Goal: Task Accomplishment & Management: Manage account settings

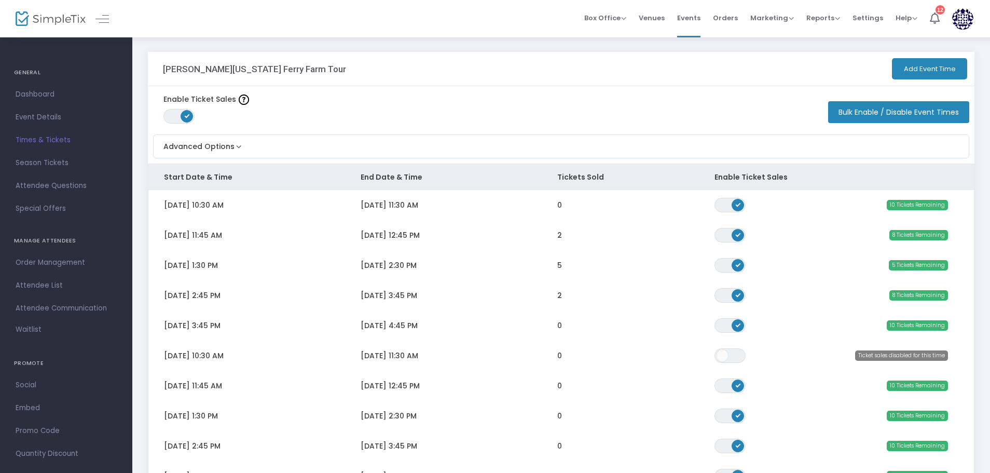
click at [916, 64] on button "Add Event Time" at bounding box center [929, 68] width 75 height 21
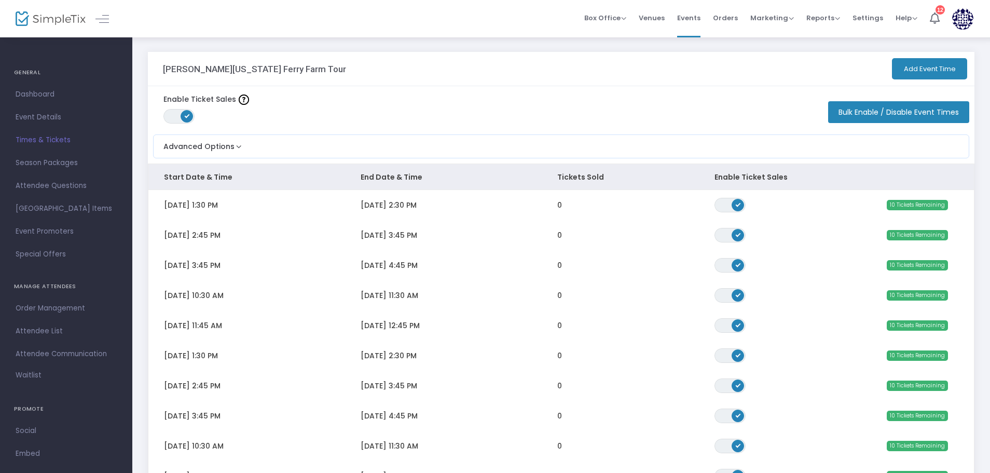
click at [931, 71] on button "Add Event Time" at bounding box center [929, 68] width 75 height 21
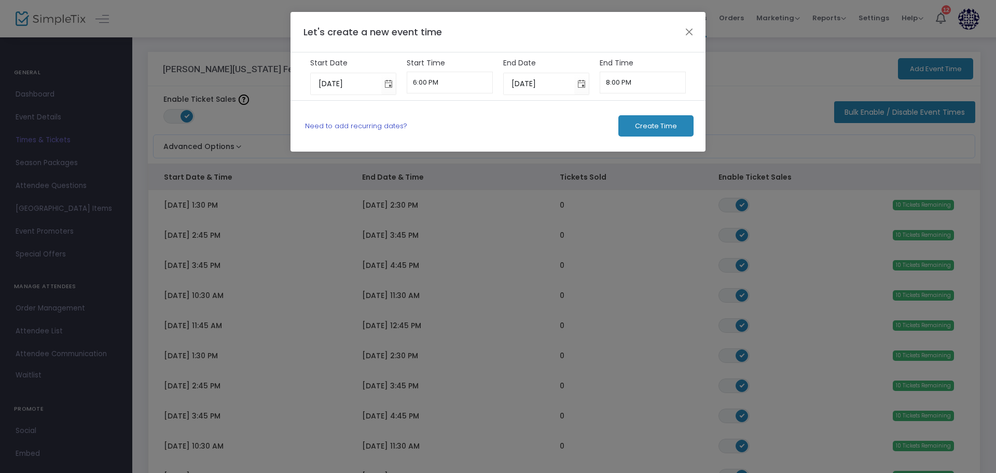
click at [340, 125] on link "Need to add recurring dates?" at bounding box center [356, 126] width 102 height 10
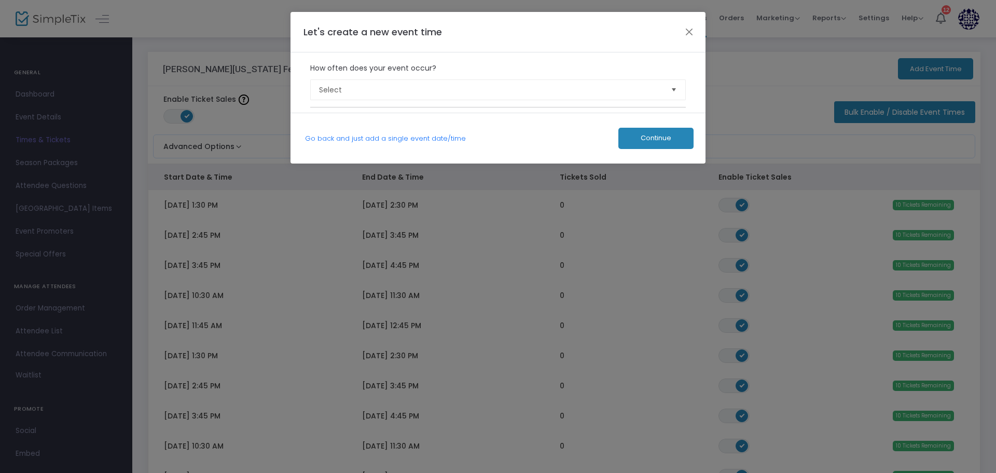
click at [366, 100] on m-multiple-admission-event "How often does your event occur? Select Please select event occurrence." at bounding box center [498, 83] width 376 height 50
click at [360, 95] on span "Select" at bounding box center [491, 90] width 352 height 20
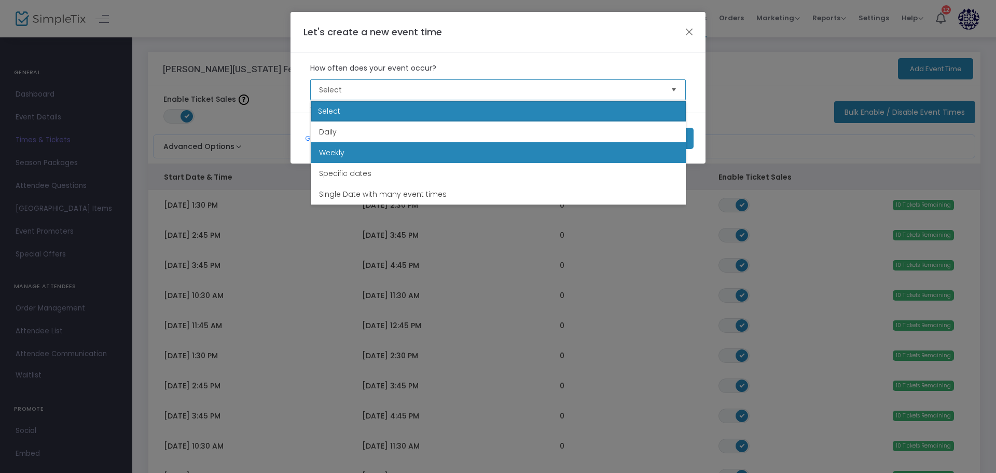
click at [329, 151] on span "Weekly" at bounding box center [331, 152] width 25 height 10
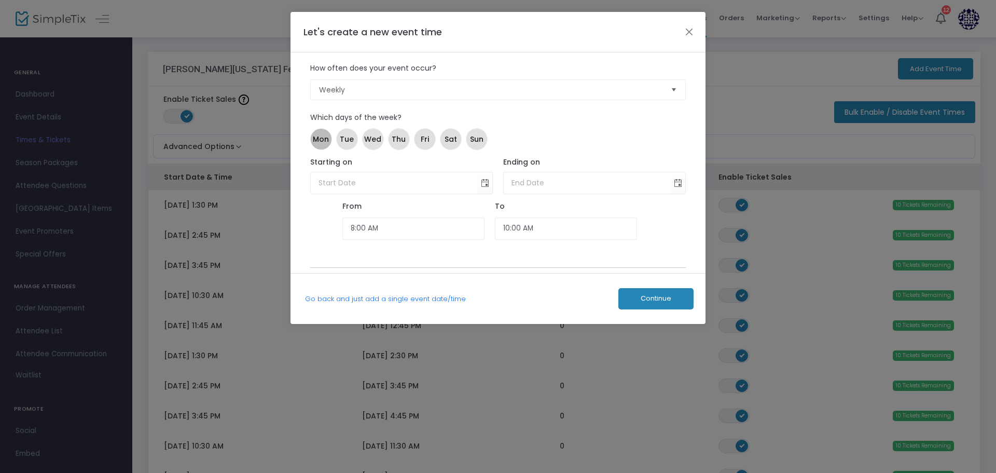
click at [320, 139] on span "Mon" at bounding box center [321, 139] width 16 height 11
click at [344, 143] on span "Tue" at bounding box center [347, 139] width 14 height 11
click at [373, 144] on span "Wed" at bounding box center [372, 139] width 17 height 11
click at [393, 144] on span "Thu" at bounding box center [399, 139] width 14 height 11
drag, startPoint x: 427, startPoint y: 144, endPoint x: 447, endPoint y: 146, distance: 20.3
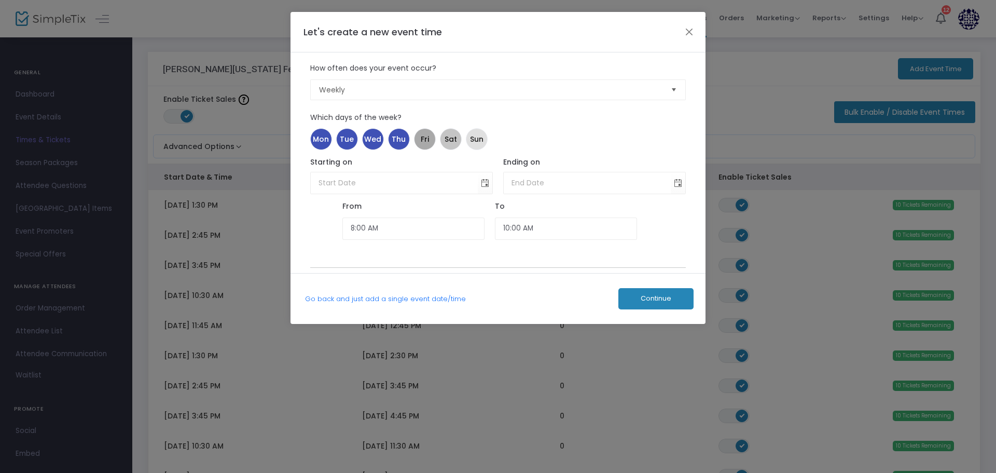
click at [429, 144] on span "Fri" at bounding box center [425, 139] width 8 height 11
click at [449, 146] on mat-chip "Sat" at bounding box center [451, 139] width 22 height 22
click at [487, 185] on span "Toggle calendar" at bounding box center [485, 182] width 17 height 17
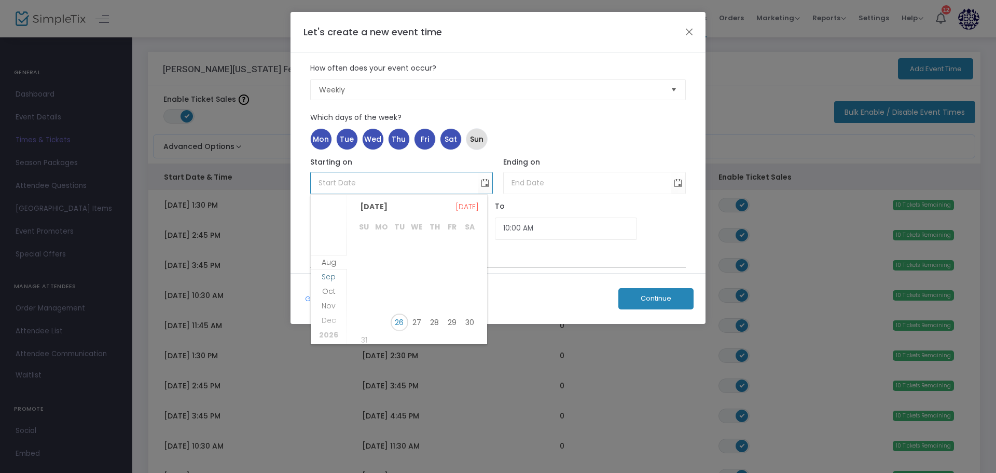
click at [330, 275] on span "Sep" at bounding box center [329, 276] width 14 height 10
click at [379, 250] on span "1" at bounding box center [382, 248] width 18 height 18
type input "9/1/2025"
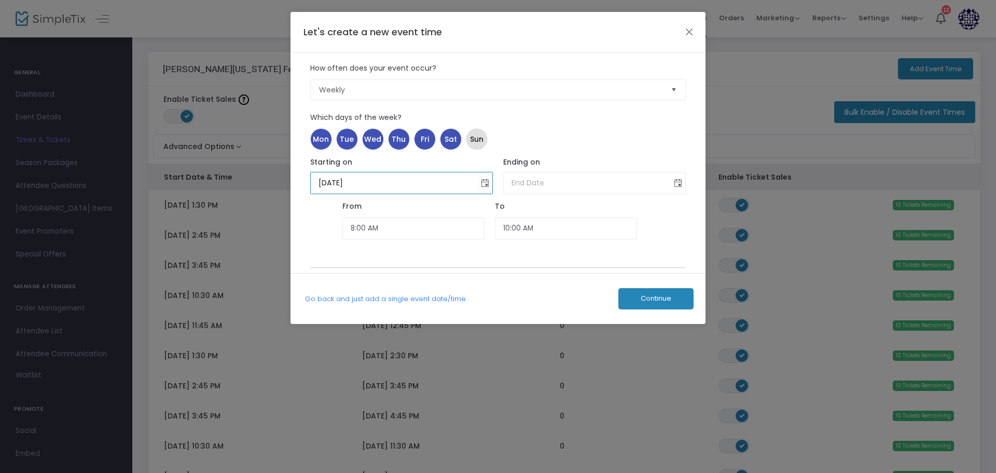
click at [678, 186] on span "Toggle calendar" at bounding box center [678, 182] width 17 height 17
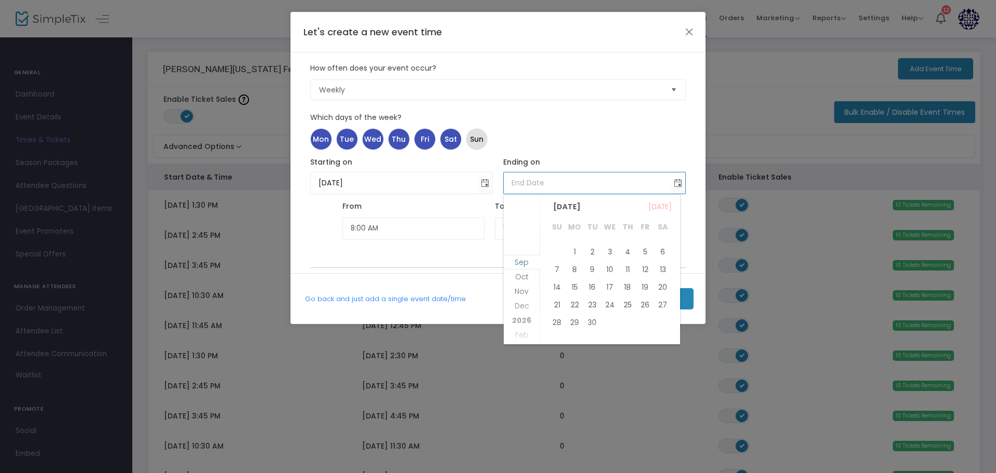
click at [525, 267] on span "Sep" at bounding box center [522, 262] width 14 height 10
click at [590, 321] on span "30" at bounding box center [593, 322] width 18 height 18
type input "9/30/2025"
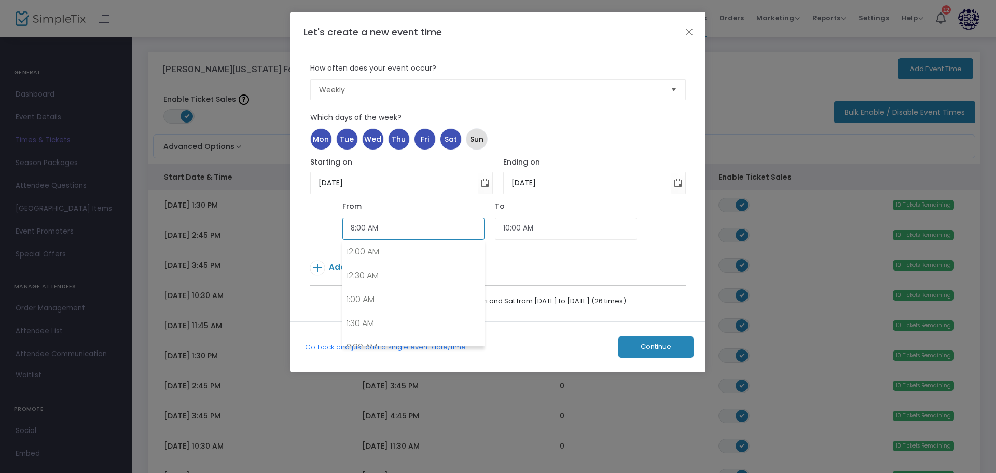
click at [407, 230] on input "8:00 AM" at bounding box center [413, 228] width 142 height 22
click at [369, 261] on link "10:30 AM" at bounding box center [413, 256] width 141 height 24
type input "10:30 AM"
click at [560, 232] on input "12:30 PM" at bounding box center [566, 228] width 142 height 22
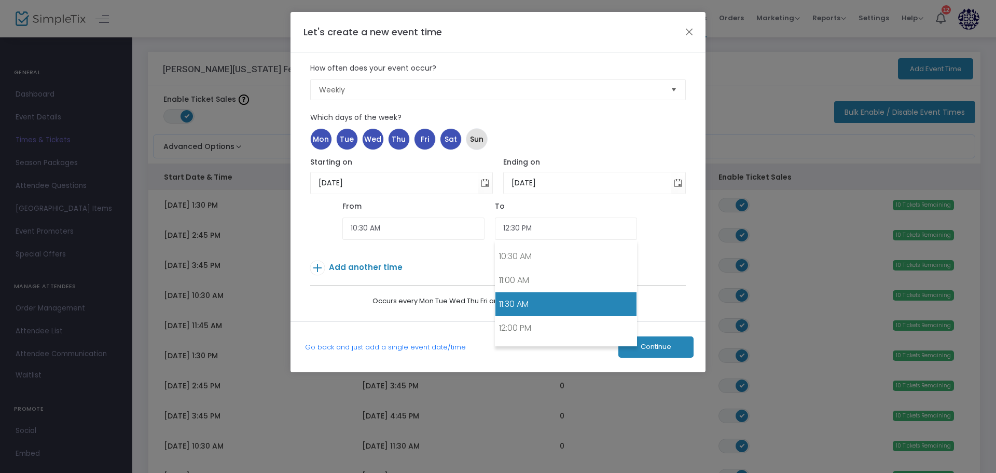
click at [521, 302] on link "11:30 AM" at bounding box center [565, 304] width 141 height 24
type input "11:30 AM"
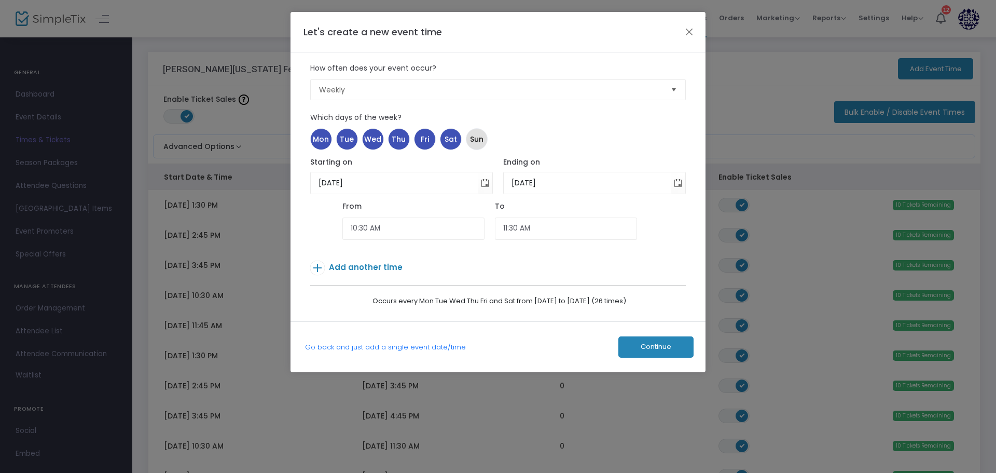
click at [378, 271] on span "Add another time" at bounding box center [366, 266] width 74 height 11
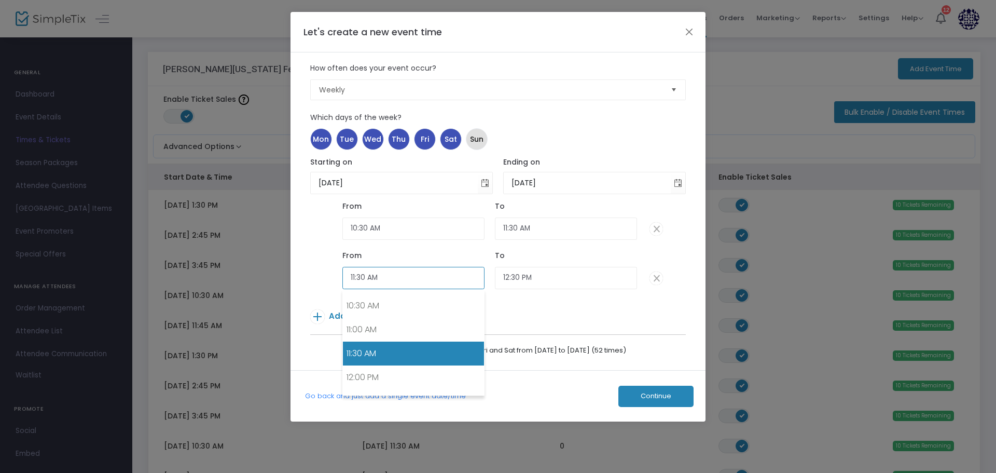
click at [393, 278] on input "11:30 AM" at bounding box center [413, 278] width 142 height 22
click at [364, 276] on input "11:30 AM" at bounding box center [413, 278] width 142 height 22
type input "11:45 AM"
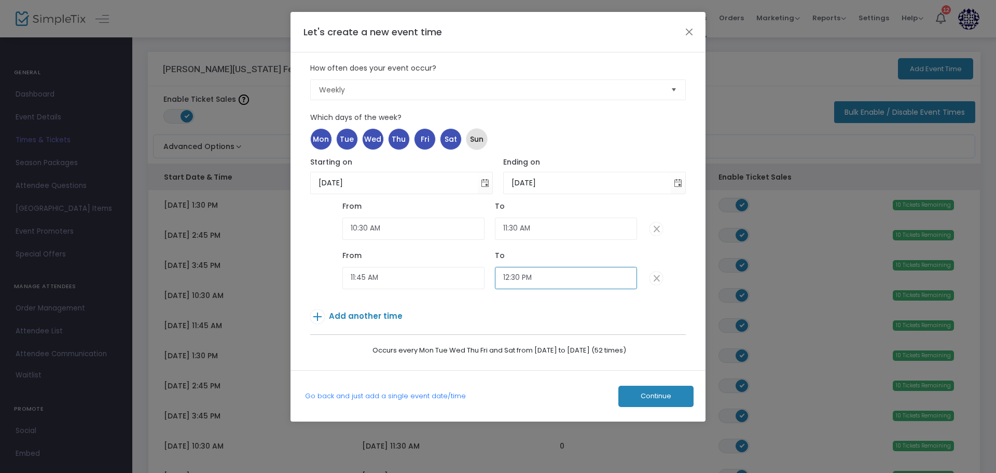
click at [519, 275] on input "12:30 PM" at bounding box center [566, 278] width 142 height 22
type input "12:45 PM"
click at [357, 320] on span "Add another time" at bounding box center [366, 315] width 74 height 11
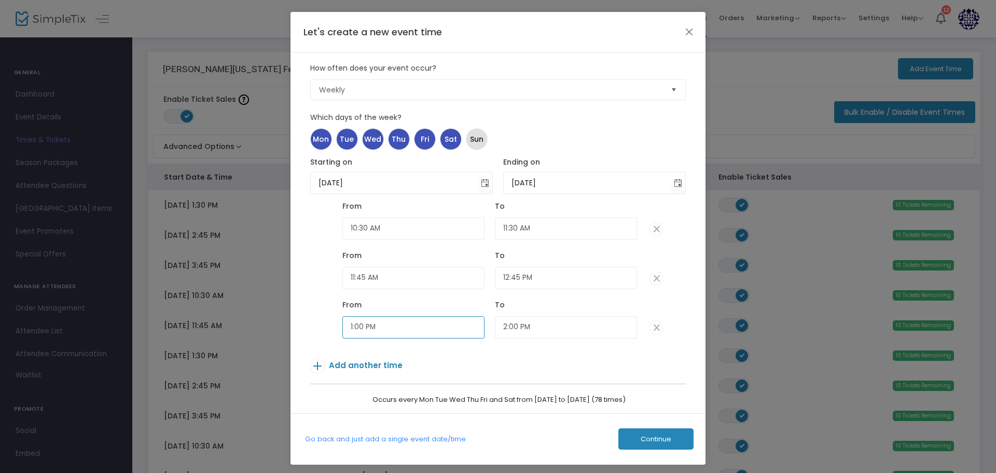
click at [356, 332] on input "1:00 PM" at bounding box center [413, 327] width 142 height 22
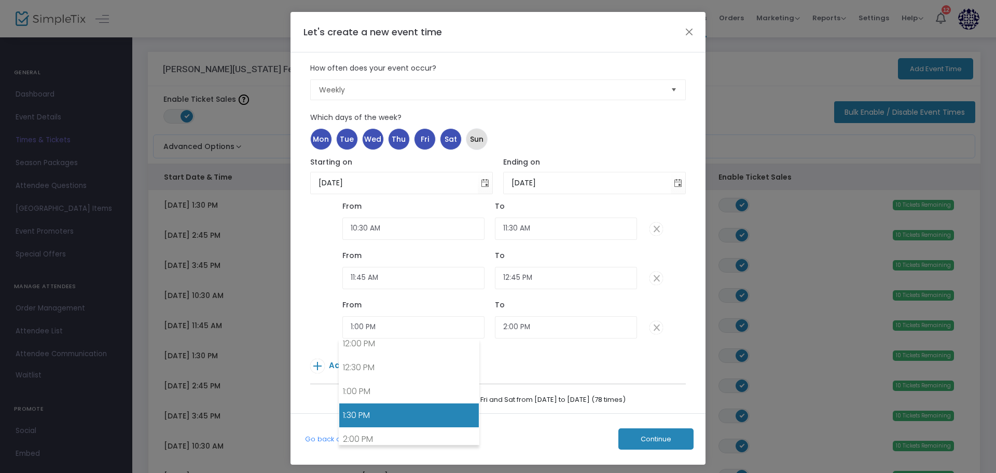
click at [364, 412] on link "1:30 PM" at bounding box center [409, 415] width 140 height 24
type input "1:30 PM"
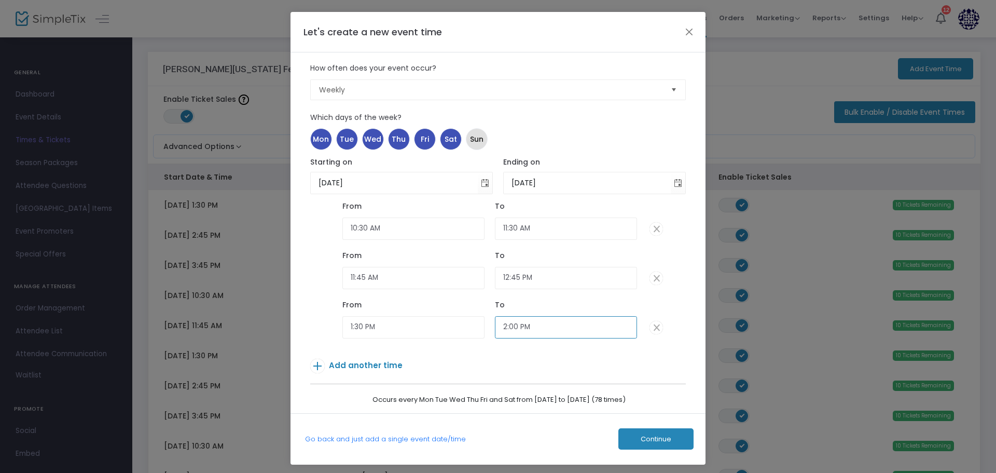
click at [533, 331] on input "2:00 PM" at bounding box center [566, 327] width 142 height 22
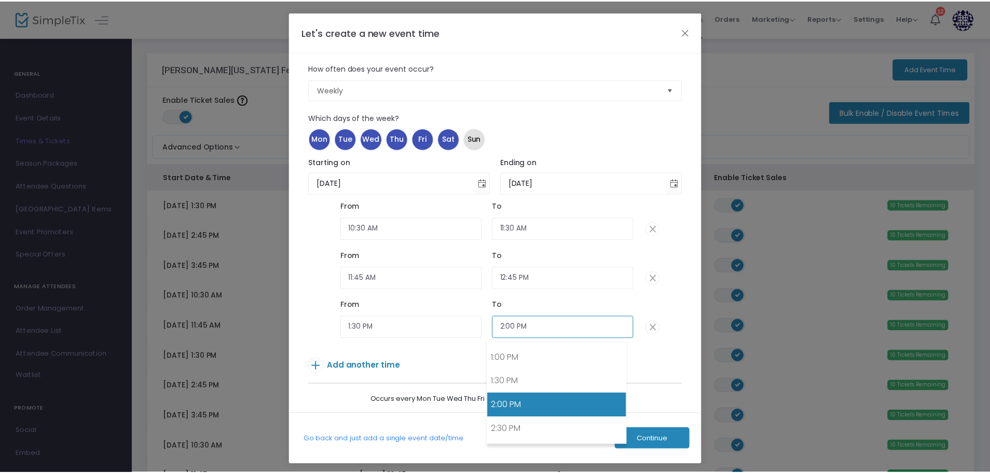
scroll to position [631, 0]
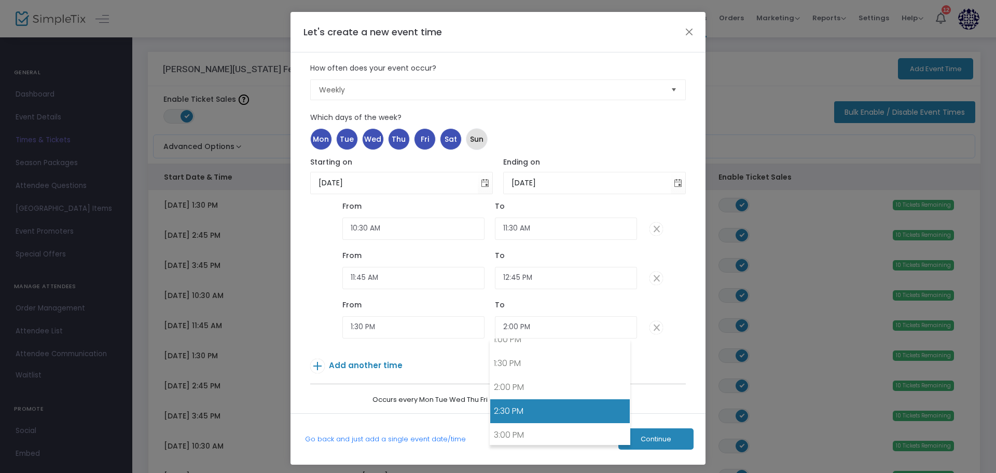
click at [513, 410] on link "2:30 PM" at bounding box center [560, 411] width 140 height 24
type input "2:30 PM"
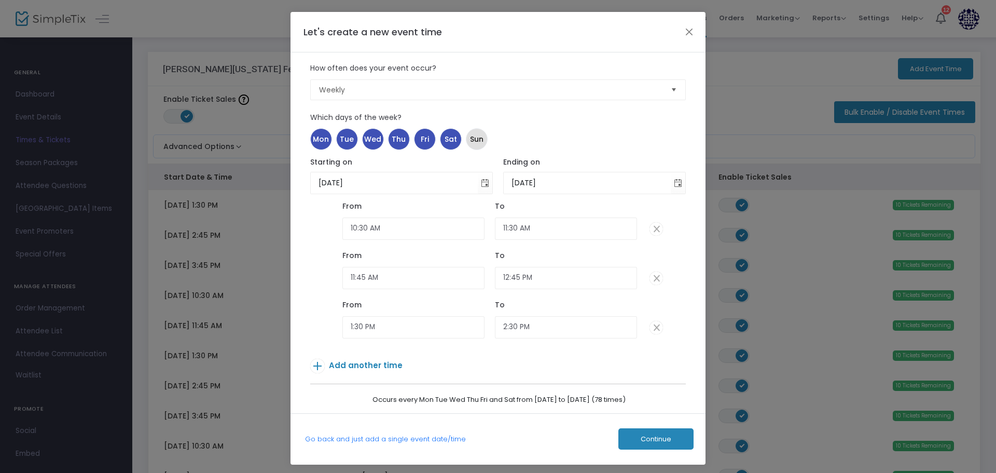
click at [372, 366] on span "Add another time" at bounding box center [366, 365] width 74 height 11
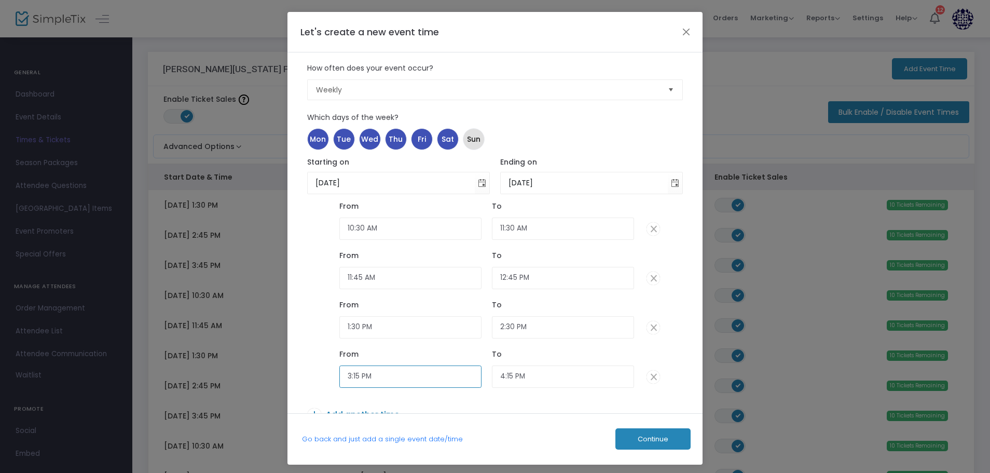
click at [359, 379] on input "3:15 PM" at bounding box center [410, 376] width 142 height 22
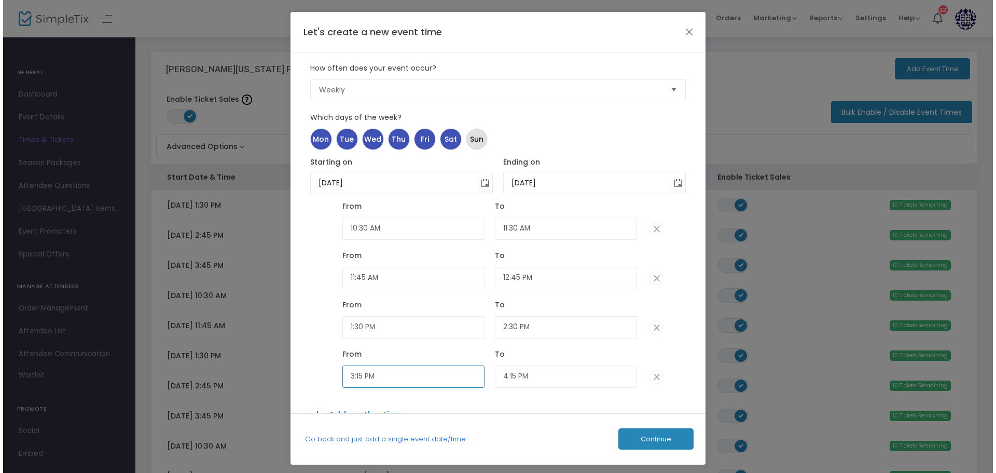
scroll to position [699, 0]
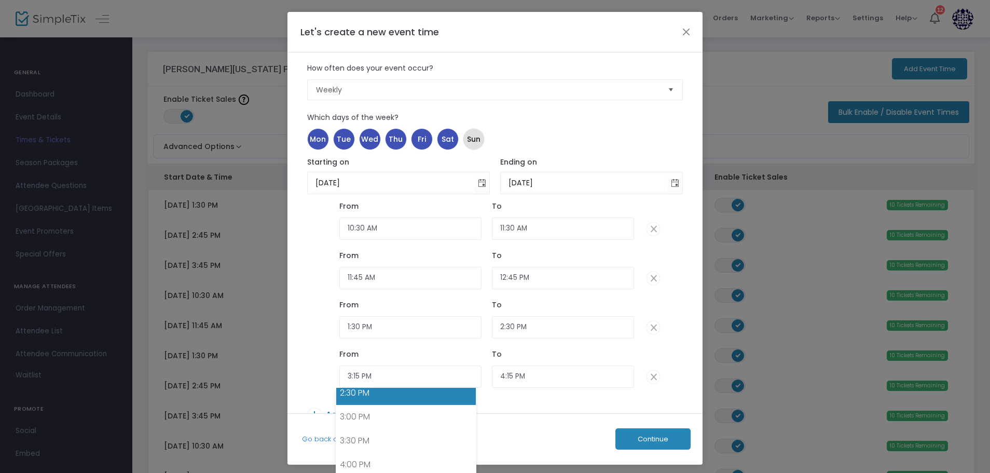
click at [359, 388] on link "2:30 PM" at bounding box center [406, 393] width 140 height 24
click at [359, 375] on input "2:30 PM" at bounding box center [410, 376] width 142 height 22
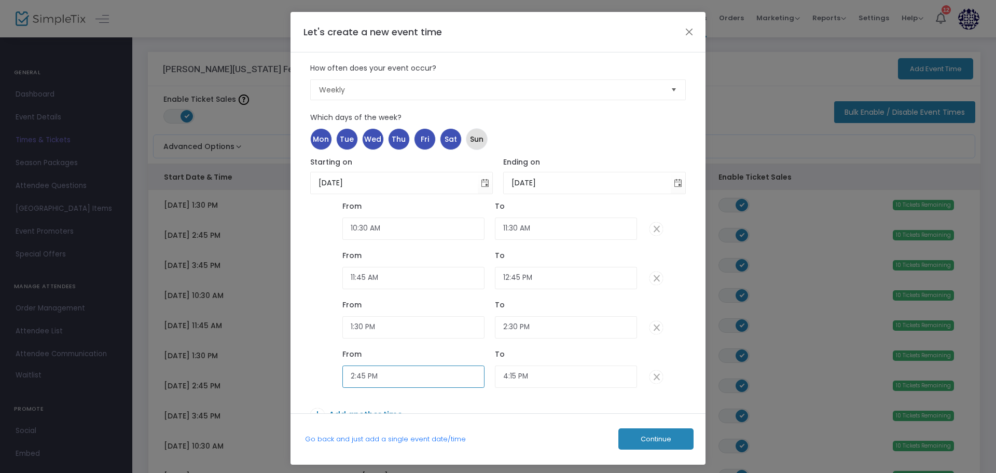
type input "2:45 PM"
click at [509, 376] on input "4:15 PM" at bounding box center [566, 376] width 142 height 22
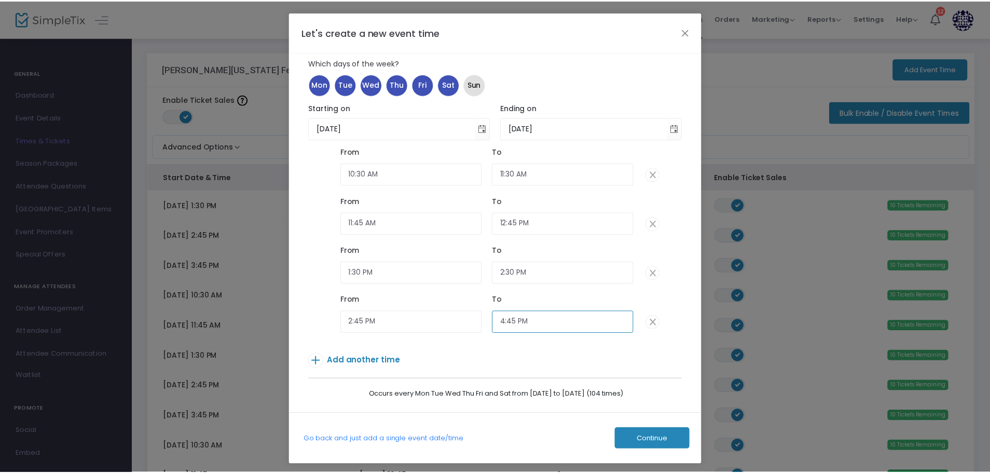
scroll to position [56, 0]
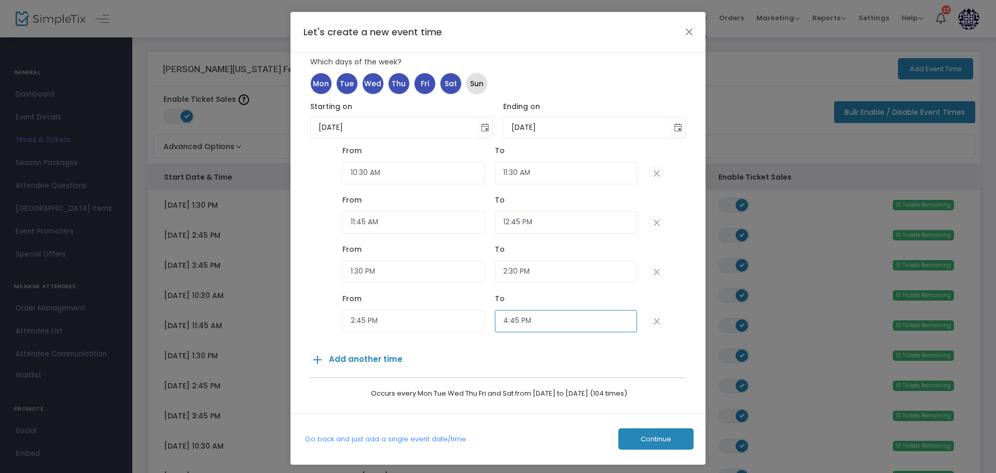
click at [502, 320] on input "4:45 PM" at bounding box center [566, 321] width 142 height 22
type input "3:45 PM"
click at [379, 358] on span "Add another time" at bounding box center [366, 358] width 74 height 11
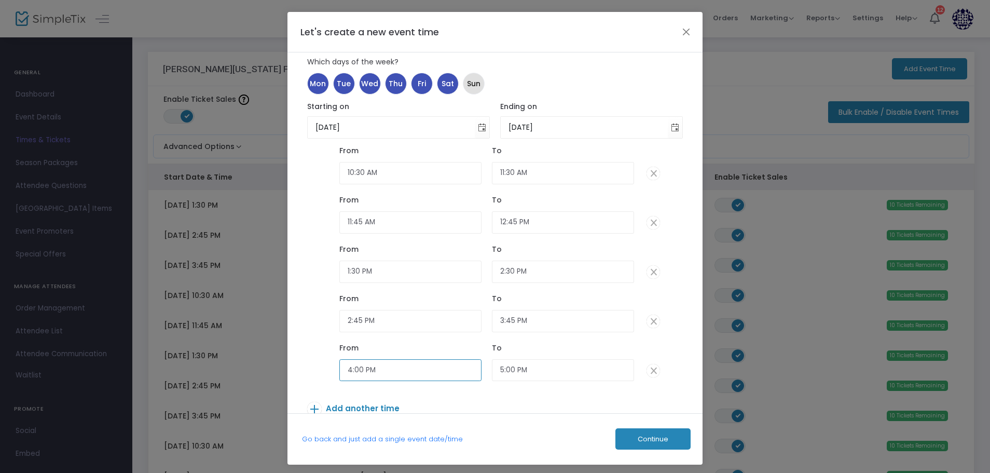
click at [360, 373] on input "4:00 PM" at bounding box center [410, 370] width 142 height 22
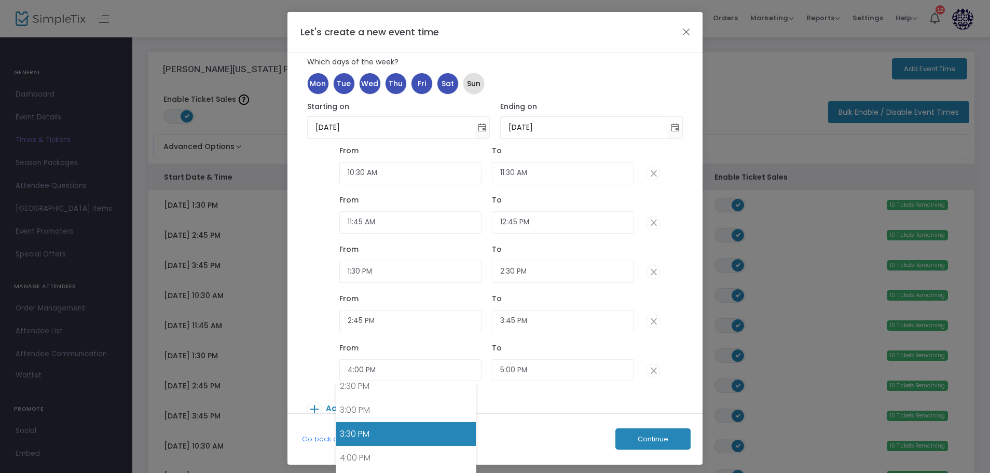
click at [351, 428] on link "3:30 PM" at bounding box center [406, 434] width 140 height 24
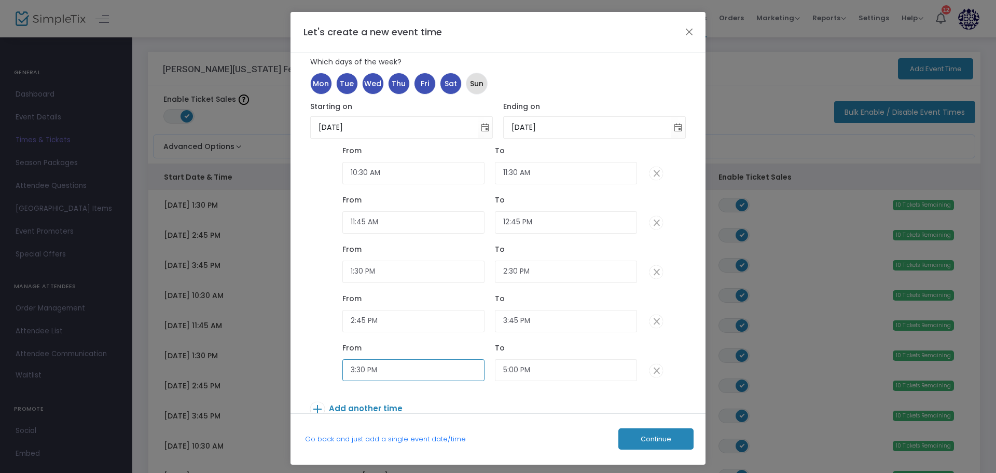
click at [360, 372] on input "3:30 PM" at bounding box center [413, 370] width 142 height 22
type input "3:45 PM"
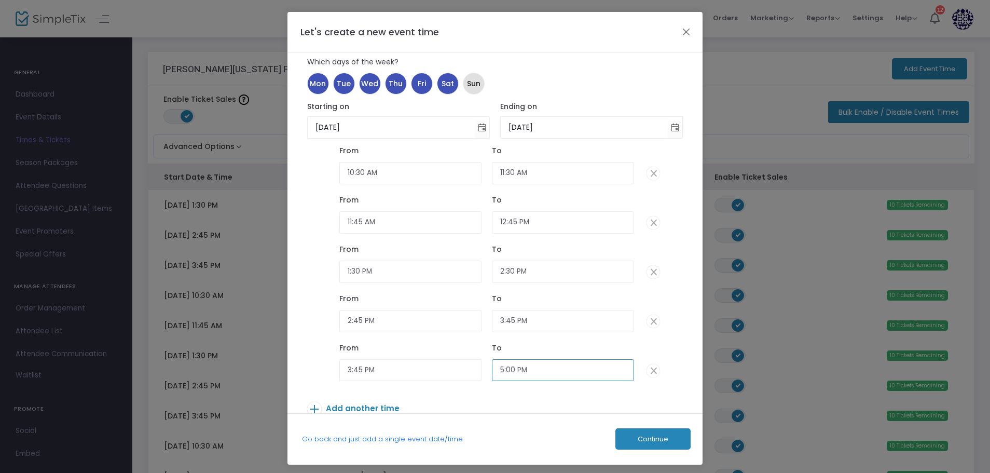
click at [502, 373] on input "5:00 PM" at bounding box center [563, 370] width 142 height 22
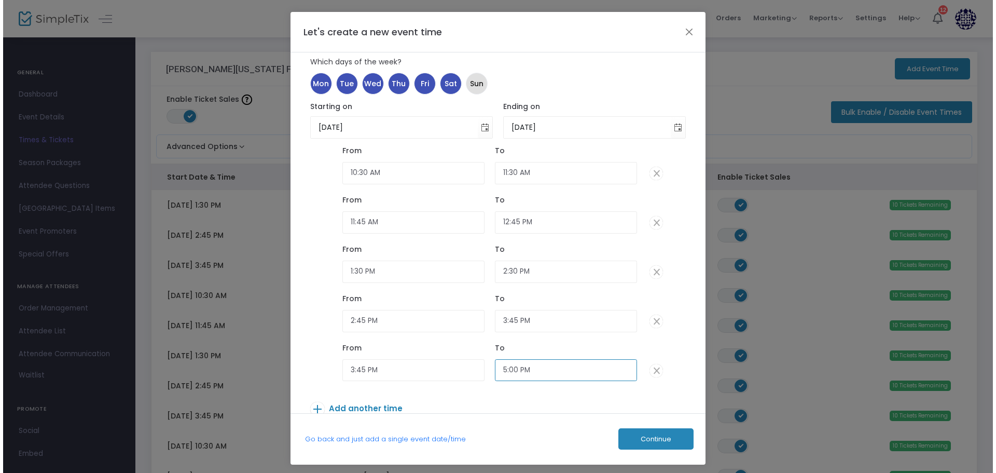
scroll to position [770, 0]
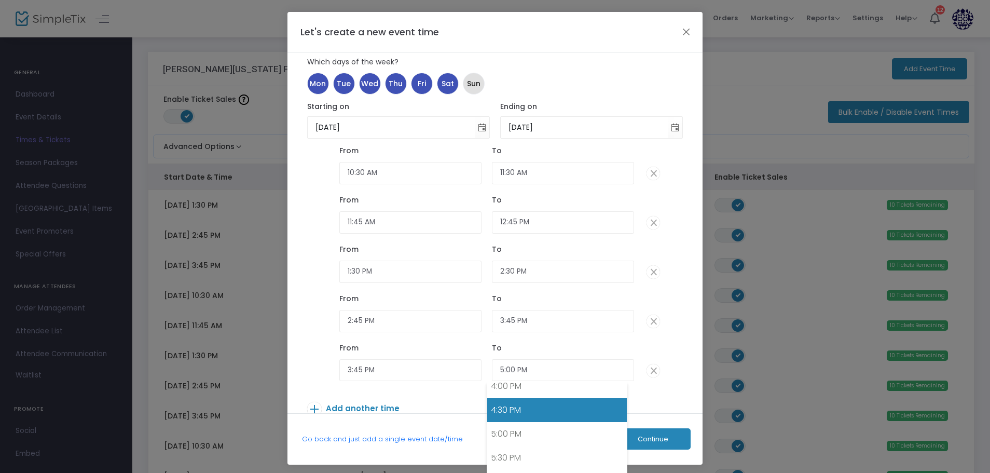
click at [506, 411] on link "4:30 PM" at bounding box center [557, 410] width 140 height 24
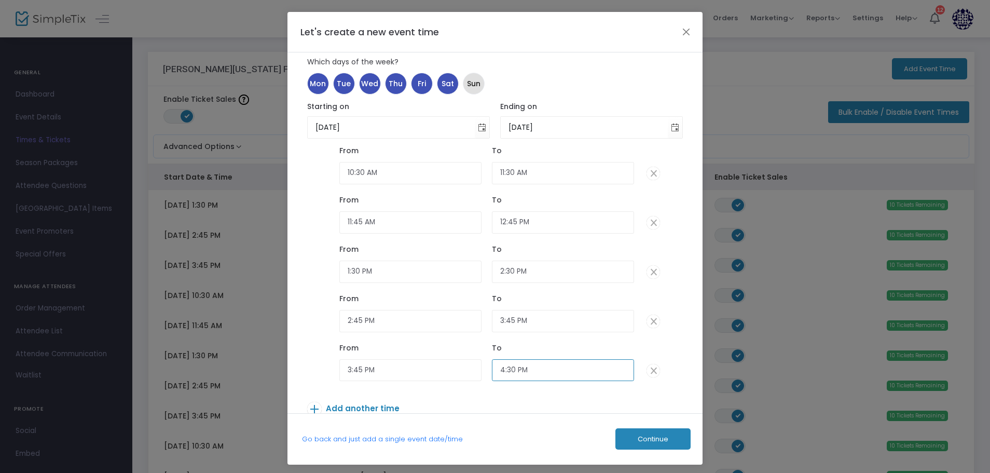
click at [513, 368] on input "4:30 PM" at bounding box center [563, 370] width 142 height 22
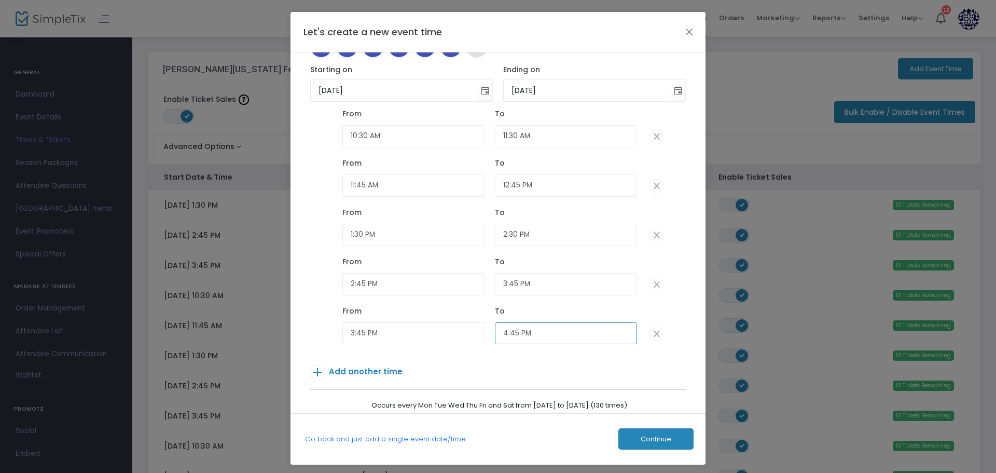
scroll to position [105, 0]
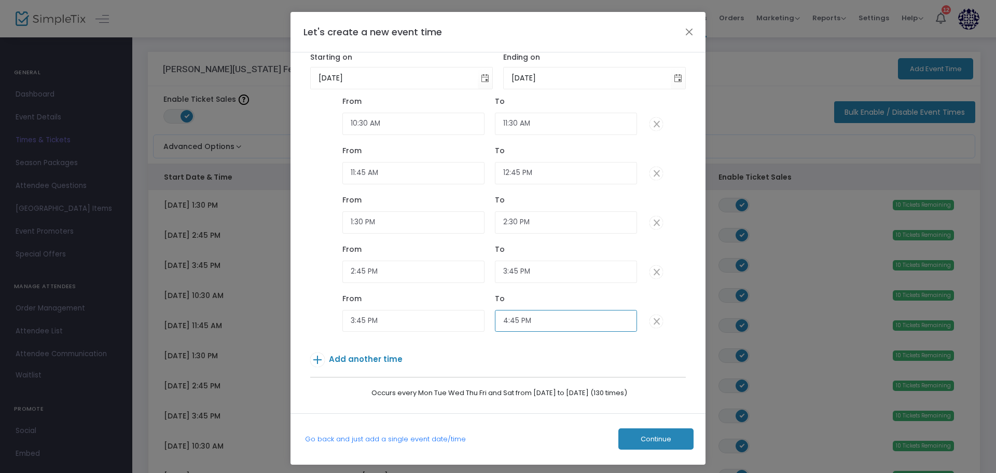
type input "4:45 PM"
click at [631, 438] on button "Continue" at bounding box center [655, 438] width 75 height 21
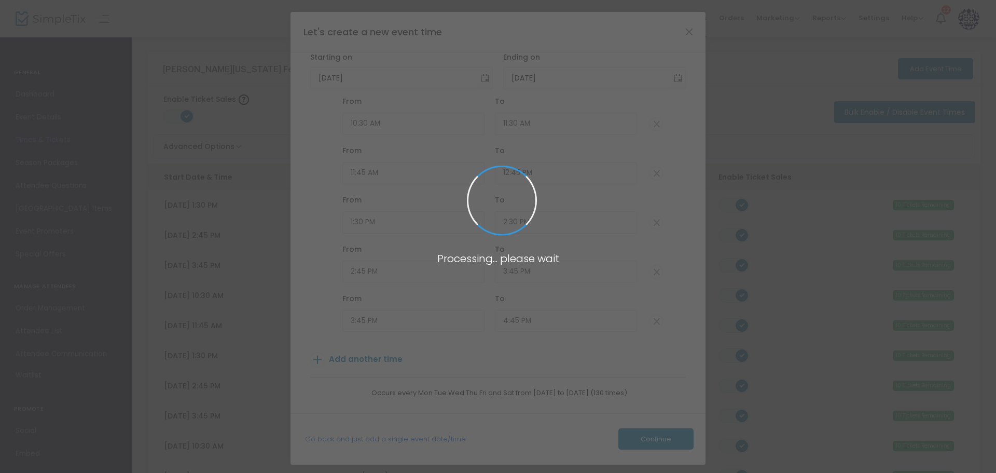
type input "10"
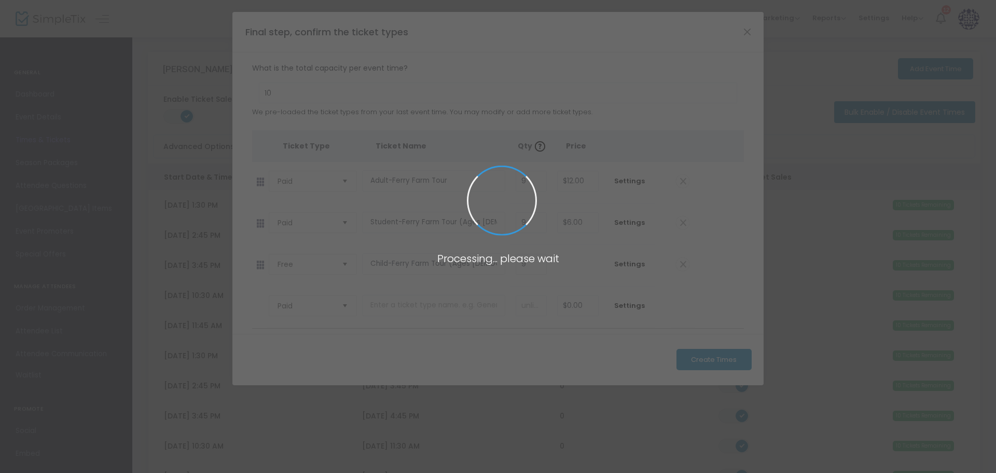
scroll to position [0, 0]
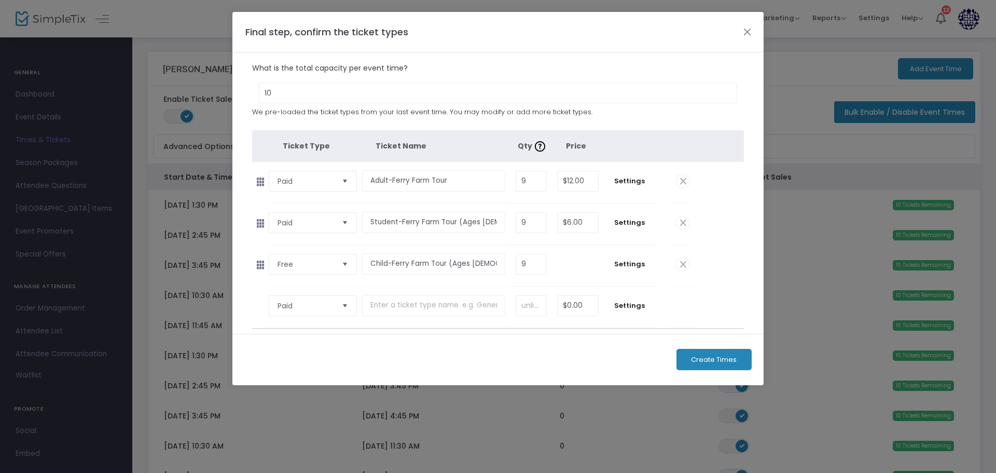
click at [685, 360] on button "Create Times" at bounding box center [714, 359] width 75 height 21
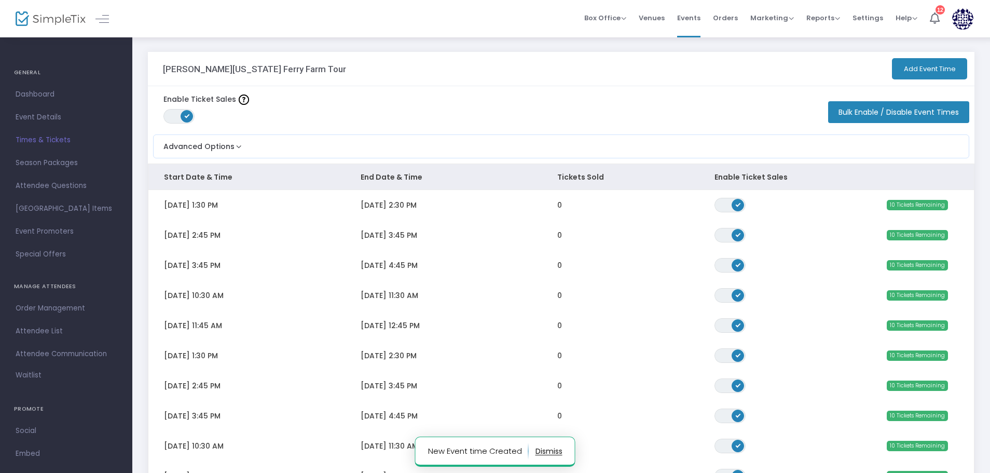
click at [912, 62] on button "Add Event Time" at bounding box center [929, 68] width 75 height 21
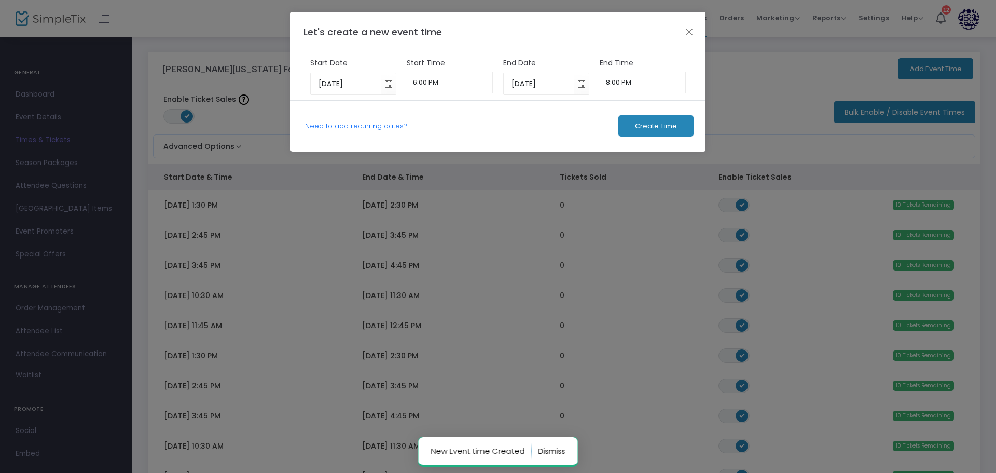
click at [329, 126] on link "Need to add recurring dates?" at bounding box center [356, 126] width 102 height 10
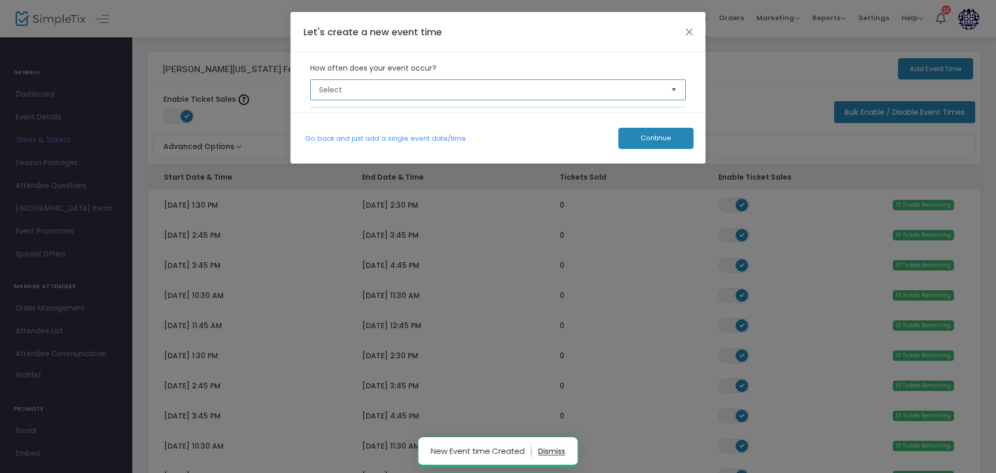
click at [341, 87] on span "Select" at bounding box center [491, 90] width 344 height 10
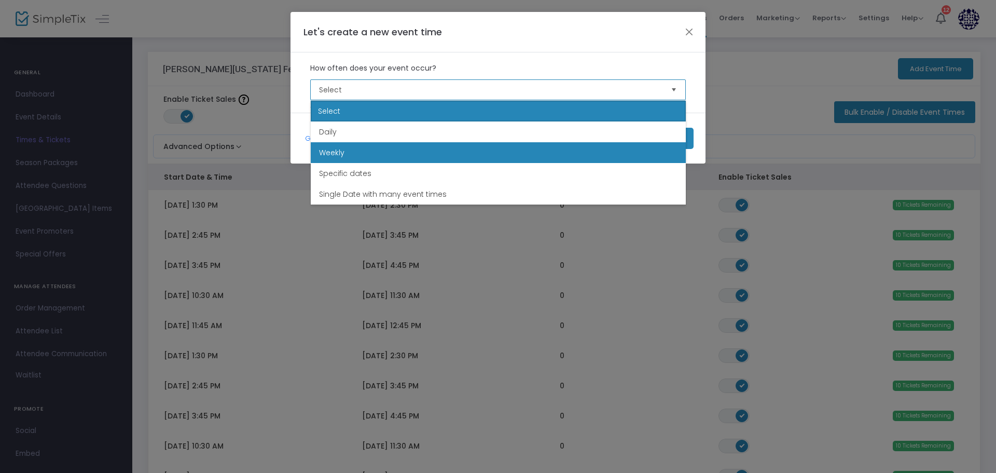
click at [354, 155] on li "Weekly" at bounding box center [498, 152] width 375 height 21
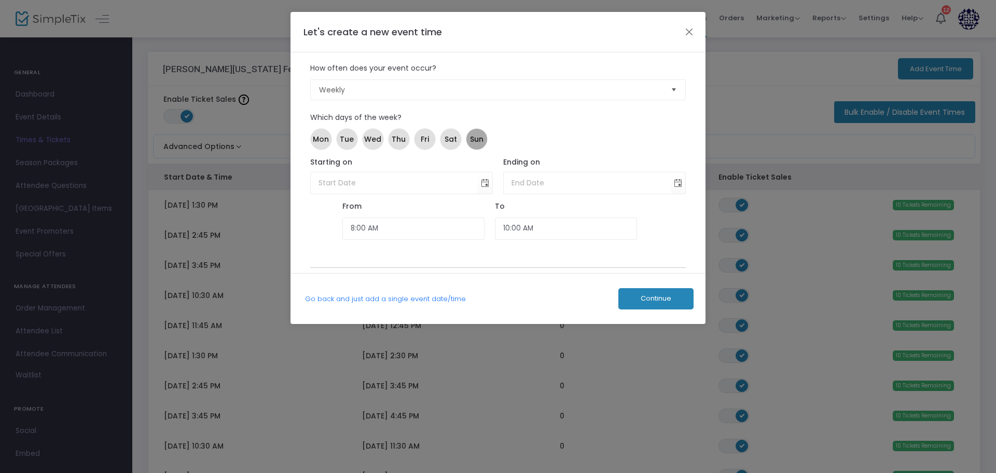
click at [478, 141] on span "Sun" at bounding box center [476, 139] width 13 height 11
click at [489, 185] on span "Toggle calendar" at bounding box center [485, 182] width 17 height 17
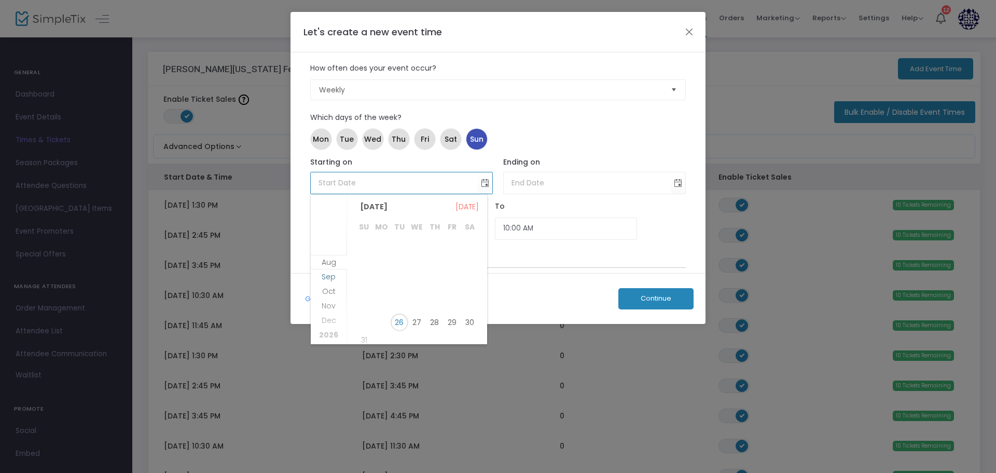
click at [323, 274] on span "Sep" at bounding box center [329, 276] width 14 height 10
drag, startPoint x: 377, startPoint y: 247, endPoint x: 447, endPoint y: 232, distance: 71.5
click at [379, 246] on span "1" at bounding box center [382, 248] width 18 height 18
type input "9/1/2025"
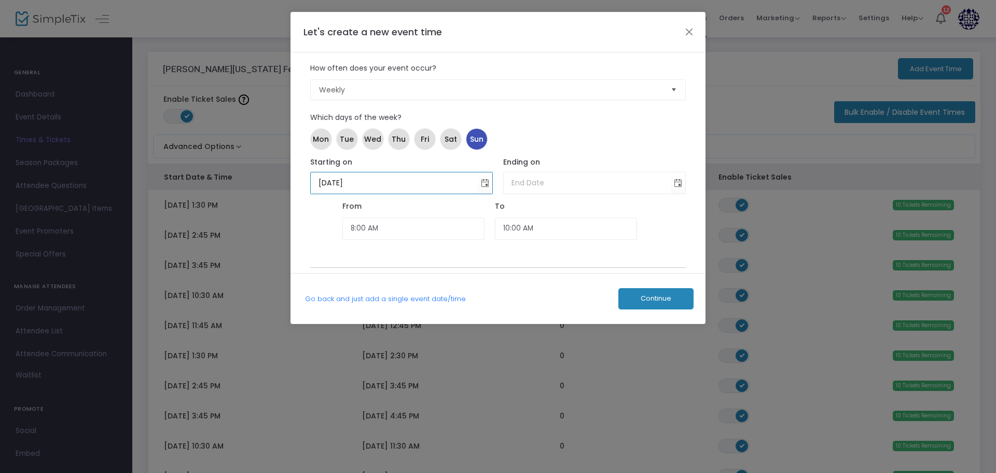
click at [686, 187] on div "Ending on Required." at bounding box center [594, 175] width 193 height 37
click at [682, 186] on span "Toggle calendar" at bounding box center [678, 182] width 17 height 17
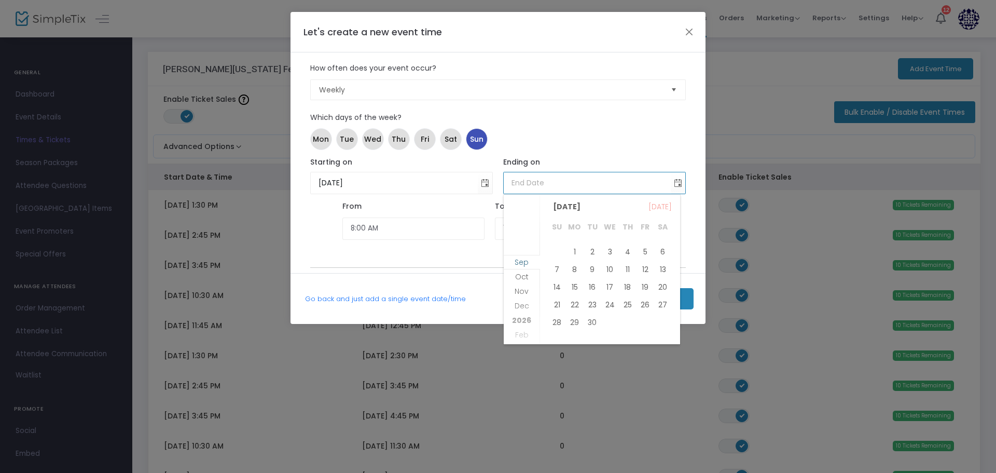
click at [516, 263] on span "Sep" at bounding box center [522, 262] width 14 height 10
click at [589, 324] on span "30" at bounding box center [593, 322] width 18 height 18
type input "9/30/2025"
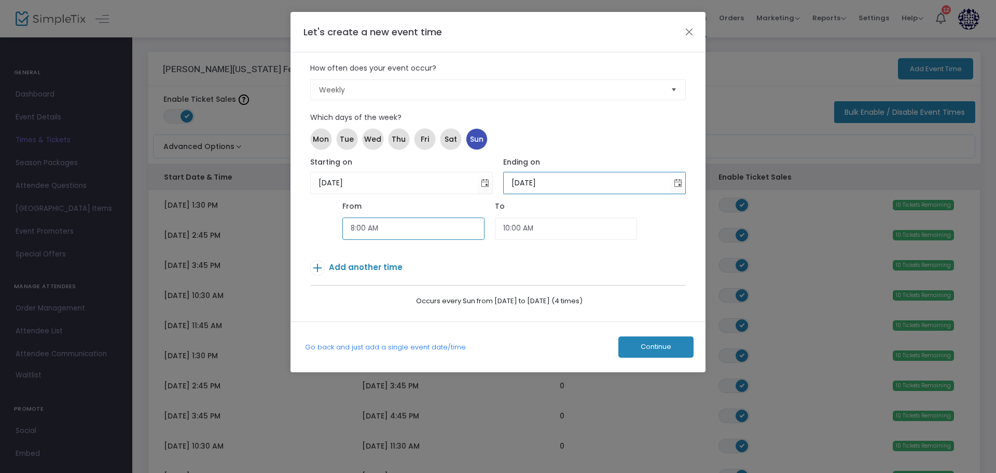
click at [396, 229] on input "8:00 AM" at bounding box center [413, 228] width 142 height 22
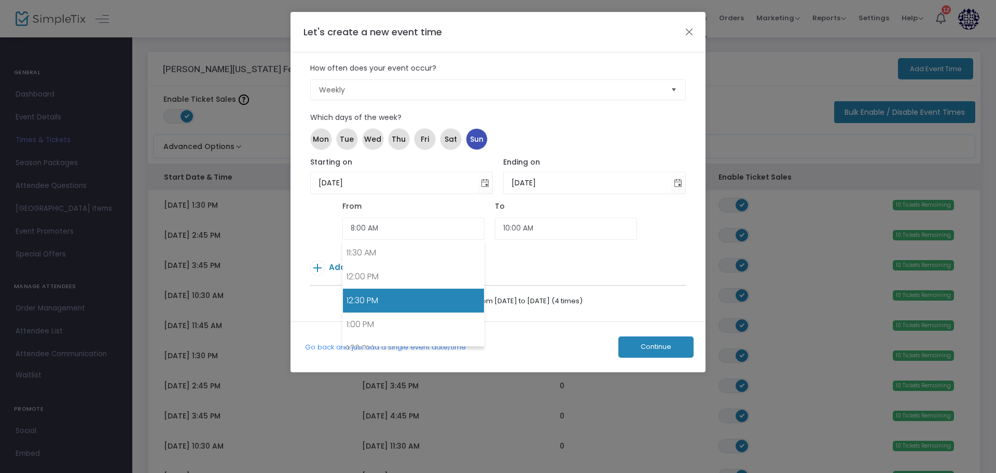
click at [381, 300] on link "12:30 PM" at bounding box center [413, 300] width 141 height 24
type input "12:30 PM"
type input "2:30 PM"
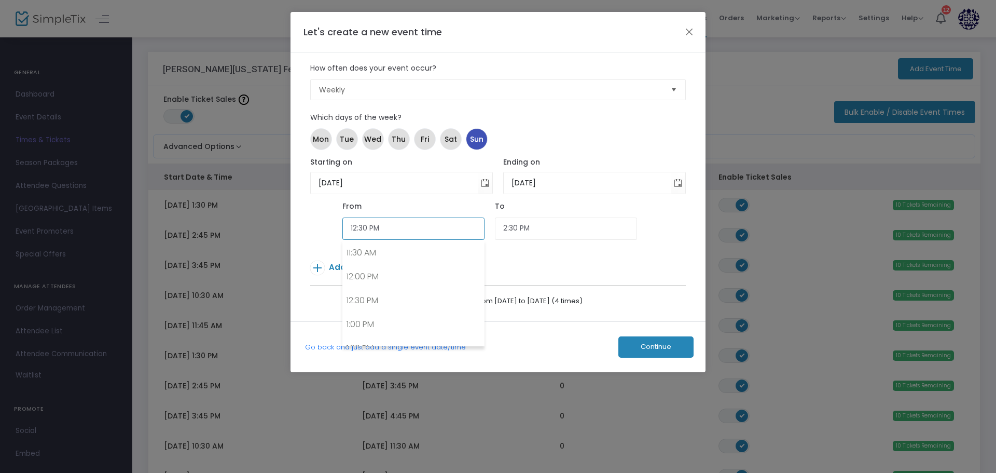
click at [368, 228] on input "12:30 PM" at bounding box center [413, 228] width 142 height 22
type input "12:15 PM"
click at [506, 229] on input "2:15 PM" at bounding box center [566, 228] width 142 height 22
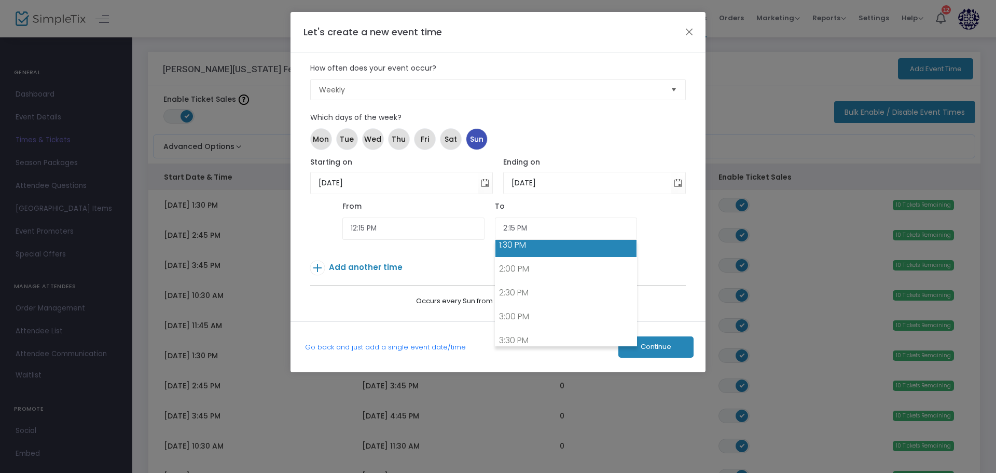
drag, startPoint x: 509, startPoint y: 244, endPoint x: 518, endPoint y: 234, distance: 13.6
click at [510, 245] on link "1:30 PM" at bounding box center [565, 245] width 141 height 24
click at [513, 228] on input "1:30 PM" at bounding box center [566, 228] width 142 height 22
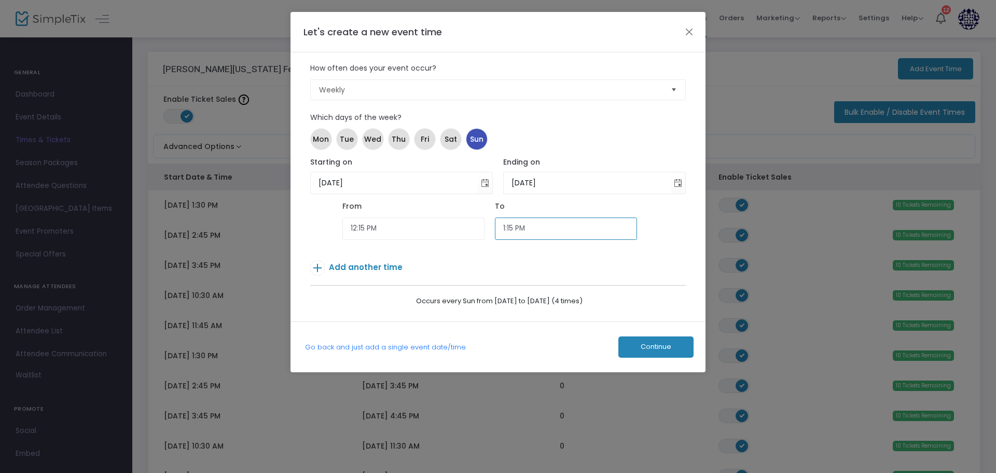
type input "1:15 PM"
click at [370, 268] on span "Add another time" at bounding box center [366, 266] width 74 height 11
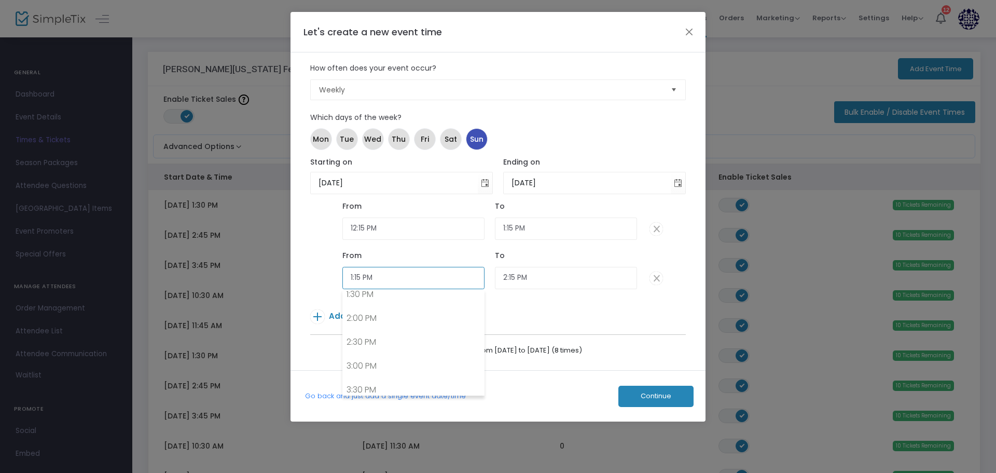
click at [360, 279] on input "1:15 PM" at bounding box center [413, 278] width 142 height 22
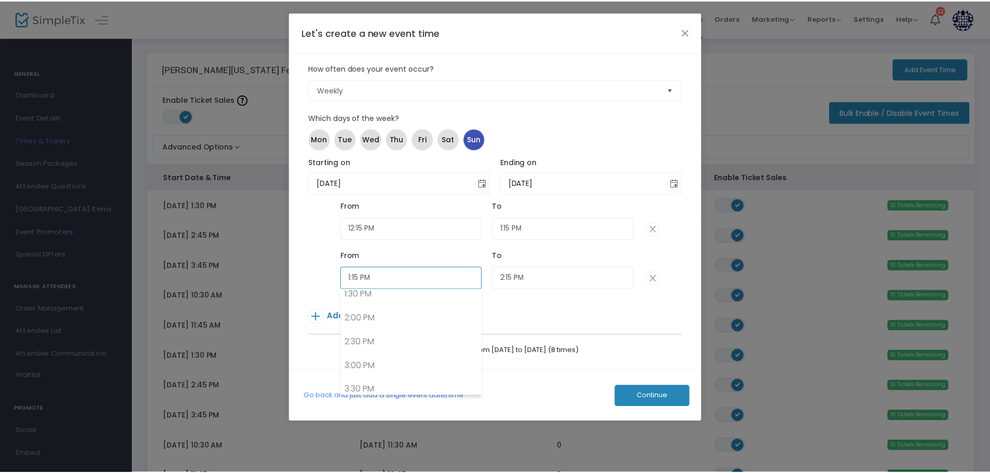
scroll to position [603, 0]
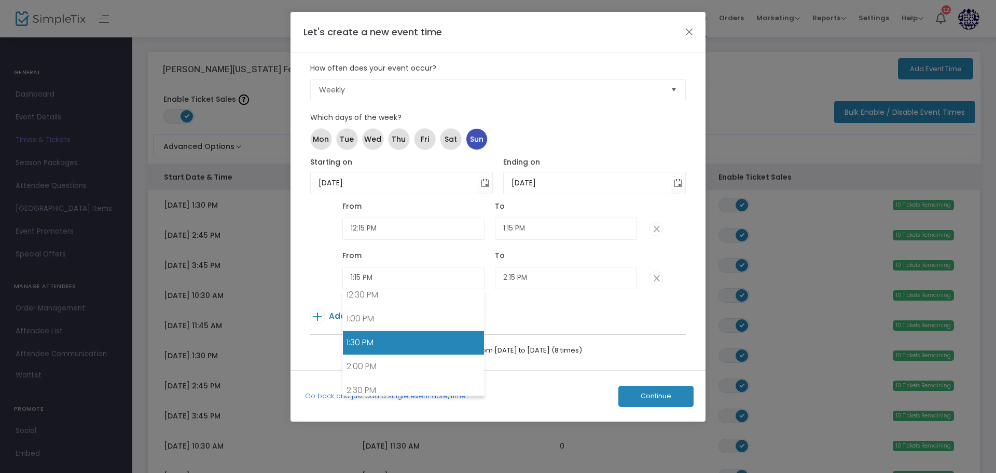
click at [366, 333] on link "1:30 PM" at bounding box center [413, 342] width 141 height 24
type input "1:30 PM"
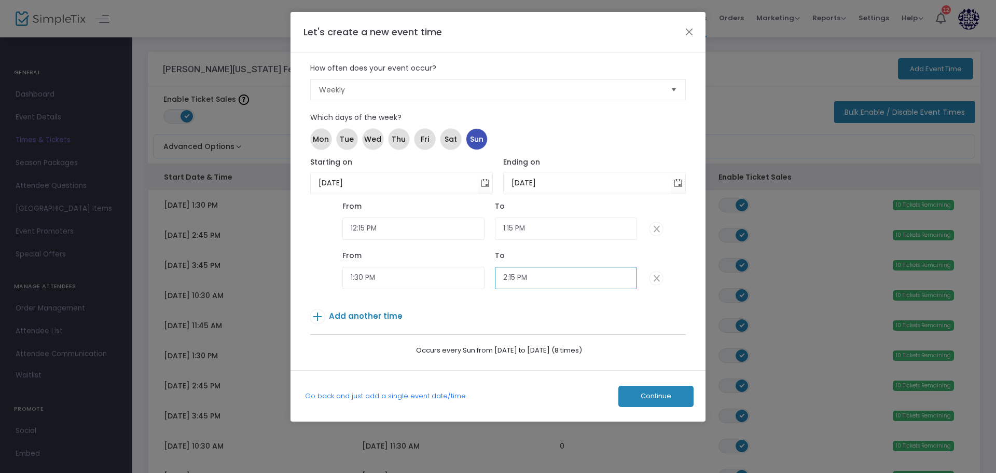
click at [522, 275] on input "2:15 PM" at bounding box center [566, 278] width 142 height 22
click at [522, 394] on link "2:30 PM" at bounding box center [565, 390] width 141 height 24
type input "2:30 PM"
click at [371, 321] on p "Add another time" at bounding box center [482, 318] width 344 height 18
click at [367, 321] on span "Add another time" at bounding box center [366, 315] width 74 height 11
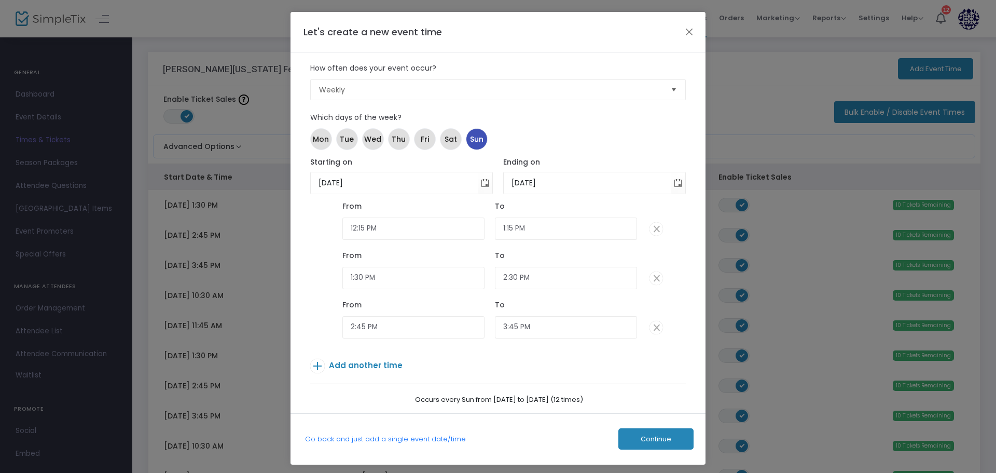
click at [369, 371] on p "Add another time" at bounding box center [482, 368] width 344 height 18
click at [367, 364] on span "Add another time" at bounding box center [366, 365] width 74 height 11
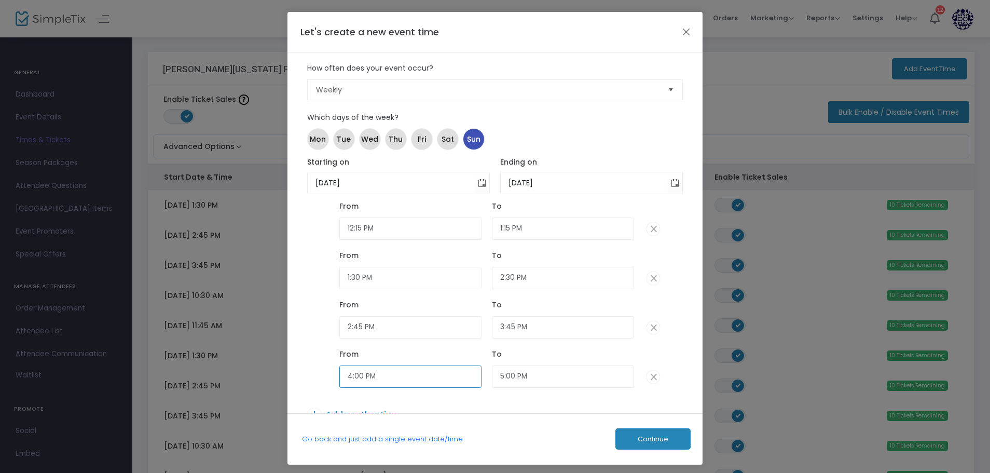
click at [359, 374] on input "4:00 PM" at bounding box center [410, 376] width 142 height 22
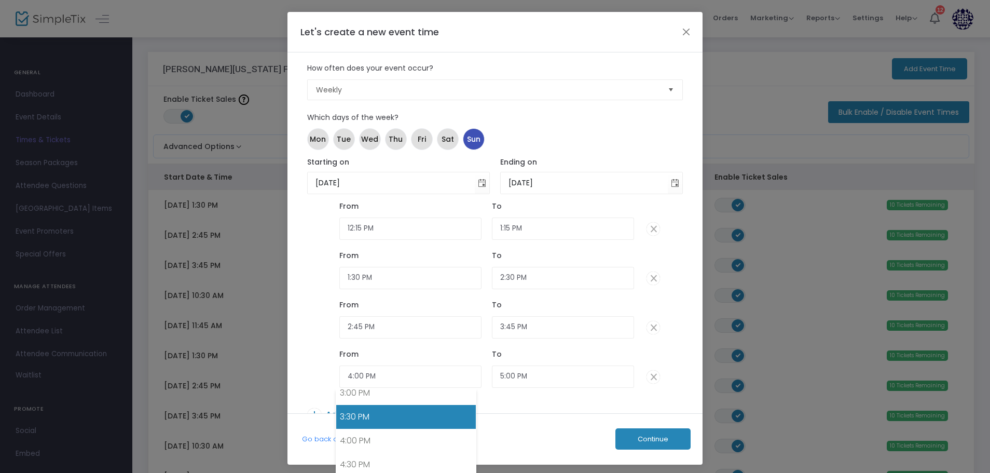
click at [366, 423] on link "3:30 PM" at bounding box center [406, 417] width 140 height 24
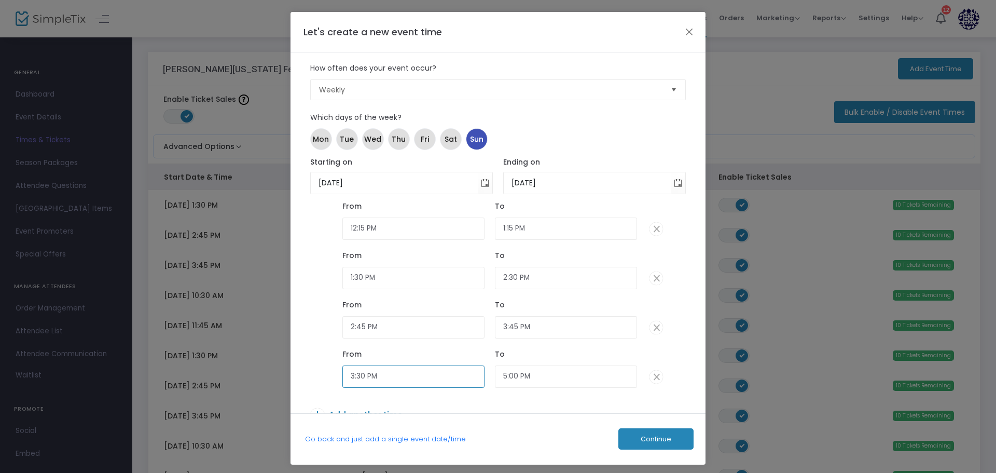
click at [360, 375] on input "3:30 PM" at bounding box center [413, 376] width 142 height 22
type input "3:45 PM"
click at [500, 374] on input "5:00 PM" at bounding box center [566, 376] width 142 height 22
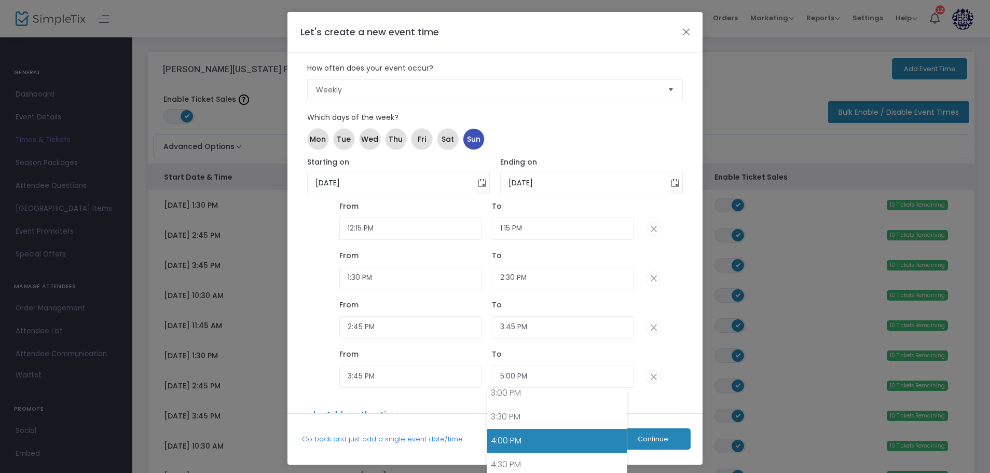
click at [500, 436] on link "4:00 PM" at bounding box center [557, 441] width 140 height 24
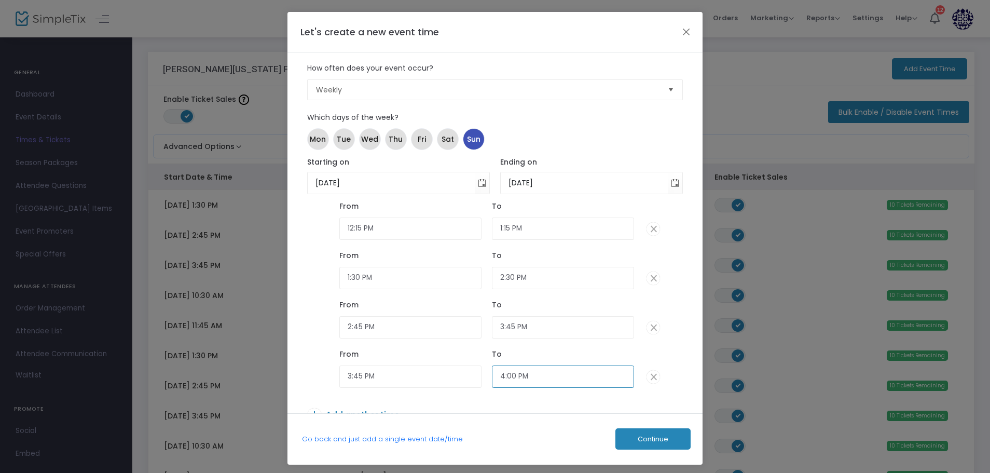
click at [512, 374] on input "4:00 PM" at bounding box center [563, 376] width 142 height 22
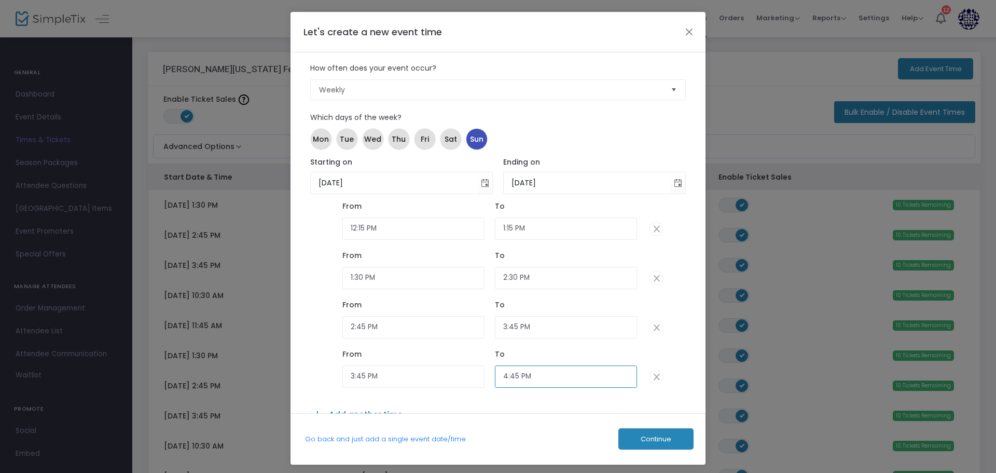
type input "4:45 PM"
click at [619, 440] on button "Continue" at bounding box center [655, 438] width 75 height 21
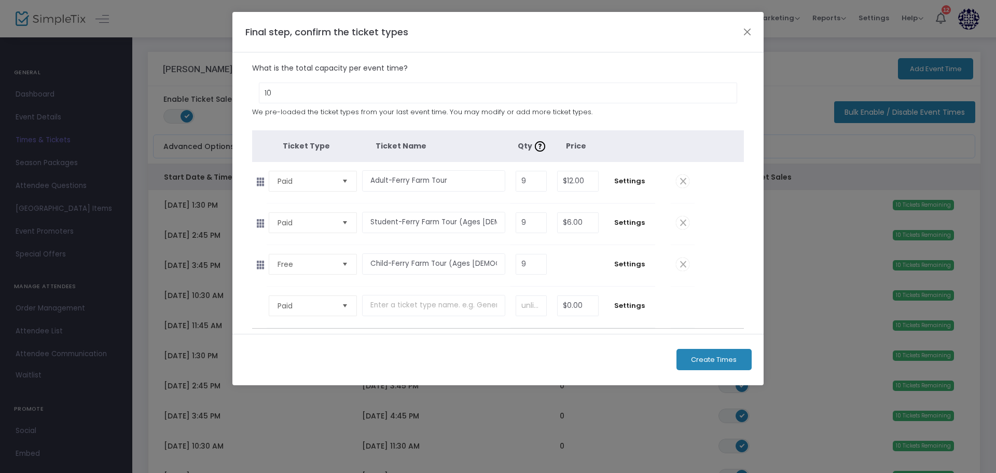
click at [682, 360] on button "Create Times" at bounding box center [714, 359] width 75 height 21
